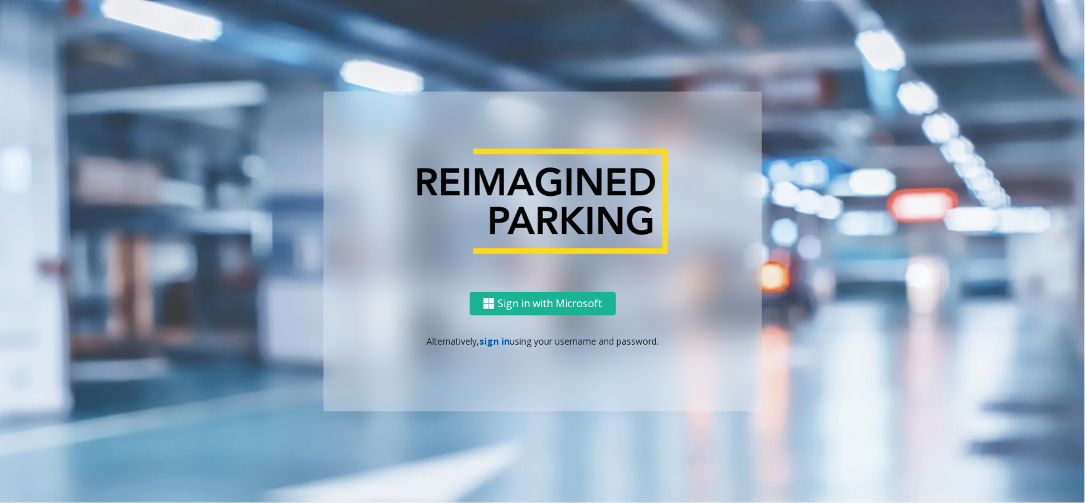
click at [498, 344] on link "sign in" at bounding box center [494, 341] width 31 height 12
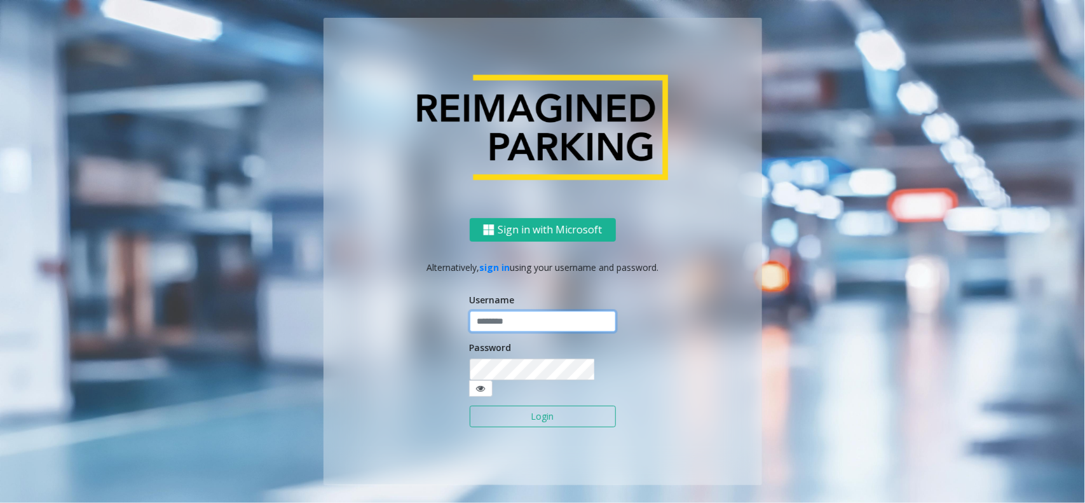
click at [510, 332] on input "text" at bounding box center [543, 322] width 146 height 22
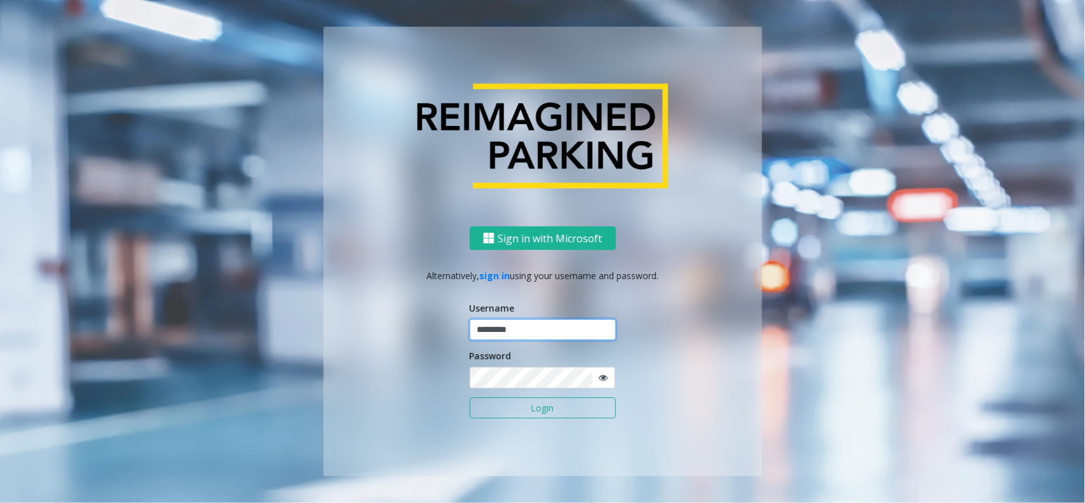
type input "*********"
click at [470, 397] on button "Login" at bounding box center [543, 408] width 146 height 22
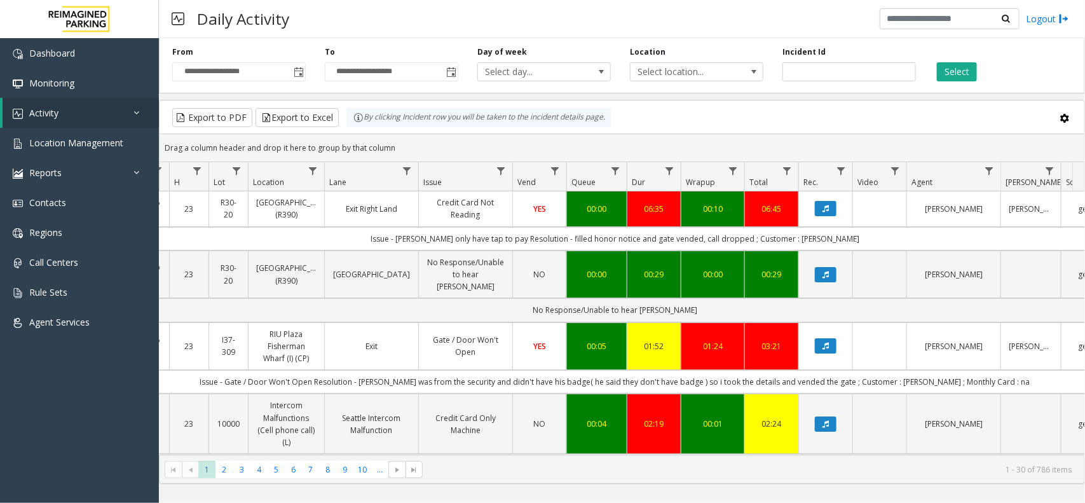
scroll to position [0, 157]
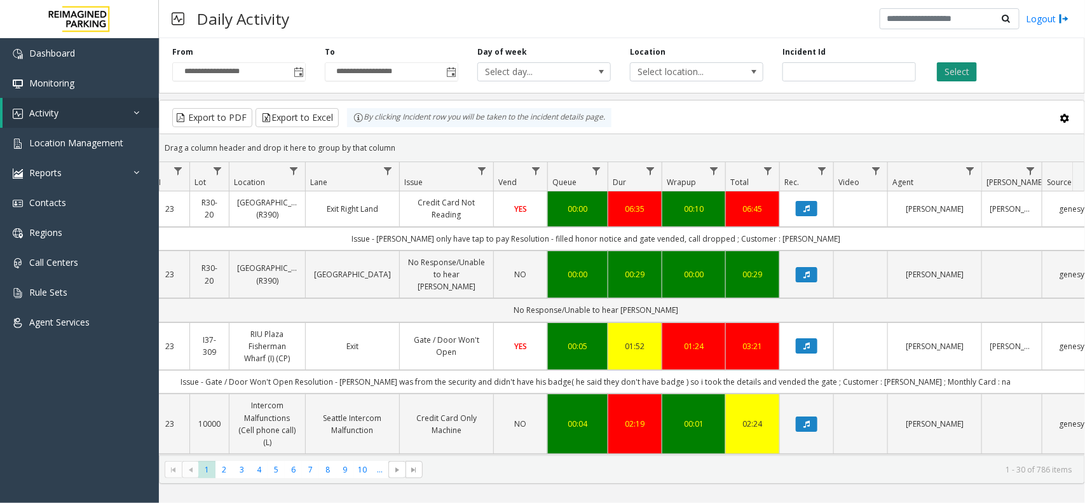
click at [950, 79] on button "Select" at bounding box center [957, 71] width 40 height 19
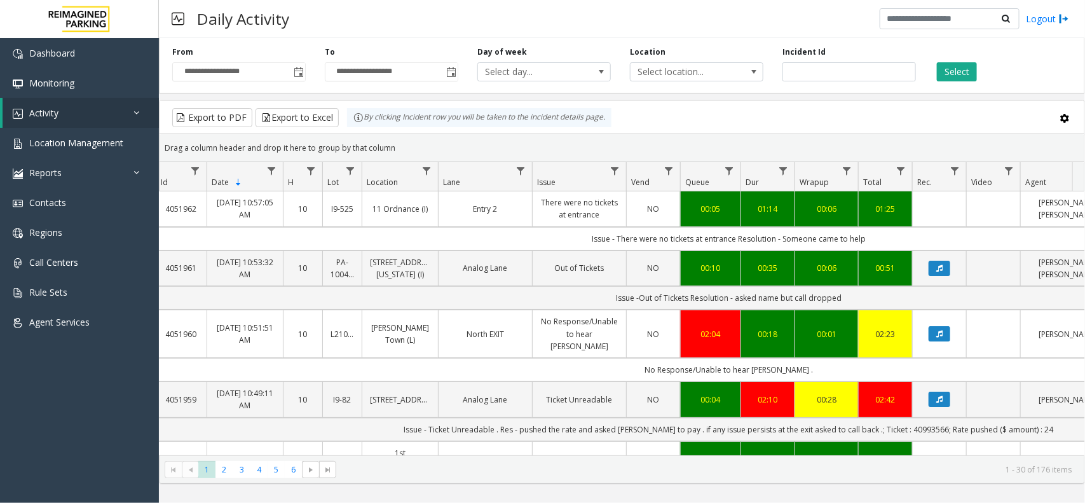
scroll to position [0, 21]
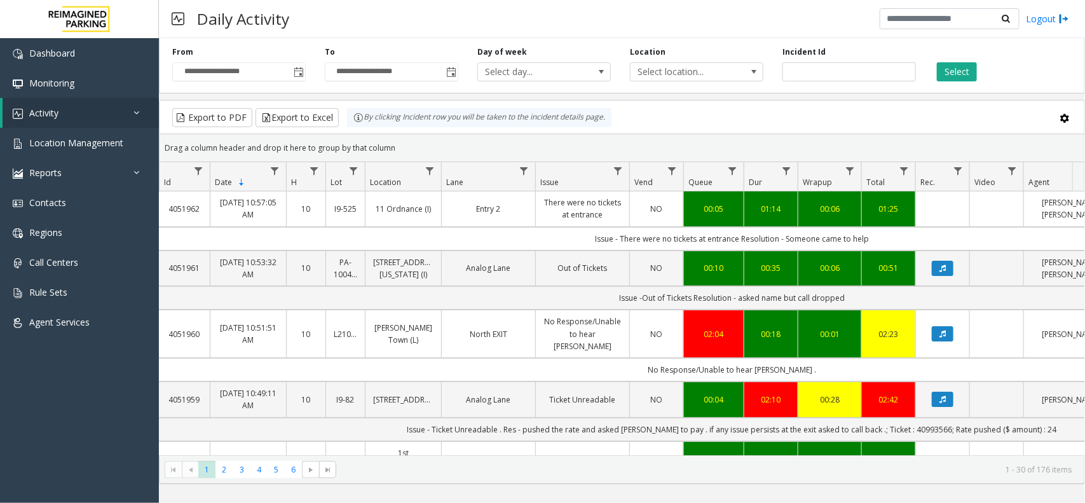
drag, startPoint x: 890, startPoint y: 236, endPoint x: 712, endPoint y: 237, distance: 177.3
click at [712, 237] on td "Issue - There were no tickets at entrance Resolution - Someone came to help" at bounding box center [732, 239] width 1146 height 24
click at [784, 236] on td "Issue - There were no tickets at entrance Resolution - Someone came to help" at bounding box center [732, 239] width 1146 height 24
